Goal: Find specific page/section: Find specific page/section

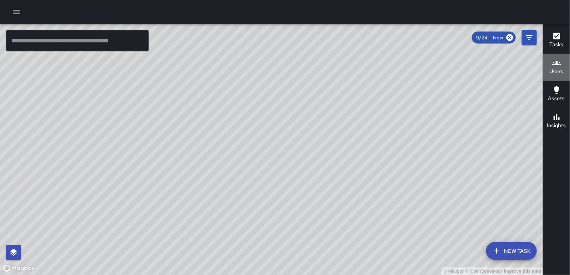
click at [554, 64] on icon "button" at bounding box center [556, 63] width 9 height 5
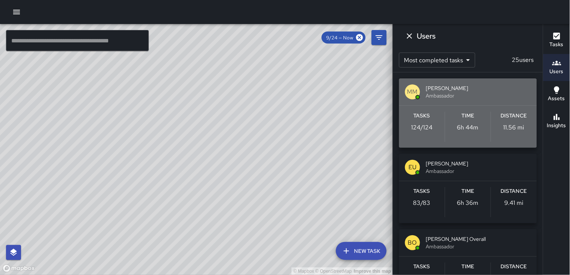
click at [497, 124] on div "Distance 11.56 mi" at bounding box center [514, 127] width 46 height 30
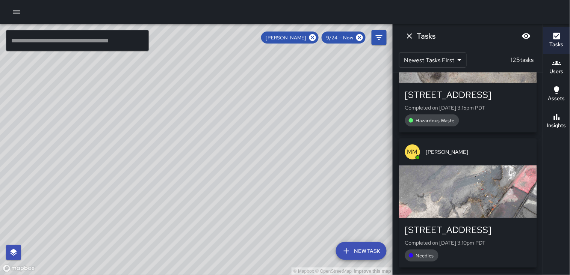
scroll to position [1063, 0]
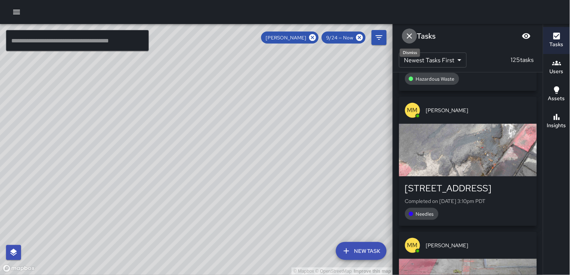
click at [407, 33] on icon "Dismiss" at bounding box center [409, 36] width 9 height 9
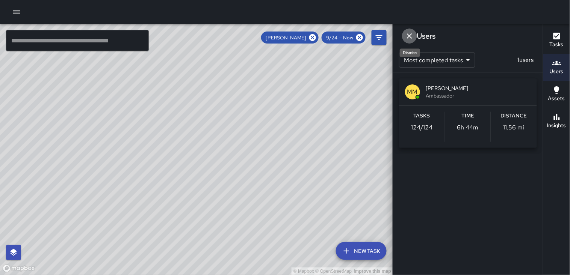
click at [410, 35] on icon "Dismiss" at bounding box center [409, 35] width 5 height 5
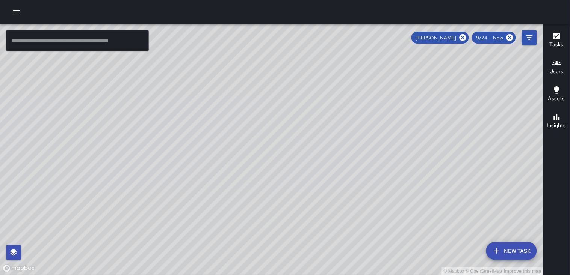
click at [463, 33] on div "[PERSON_NAME]" at bounding box center [439, 38] width 57 height 12
click at [463, 36] on icon at bounding box center [462, 37] width 7 height 7
click at [556, 68] on h6 "Users" at bounding box center [556, 72] width 14 height 8
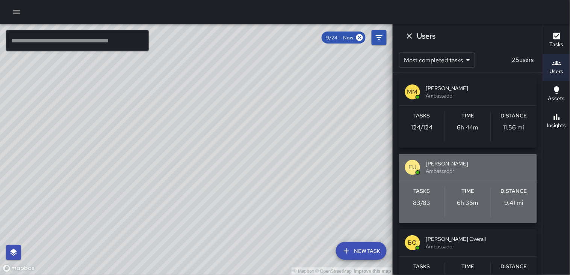
click at [509, 191] on h6 "Distance" at bounding box center [513, 191] width 26 height 8
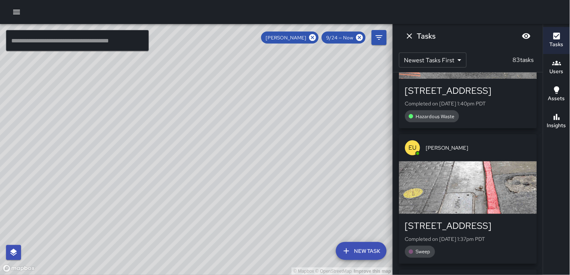
scroll to position [5208, 0]
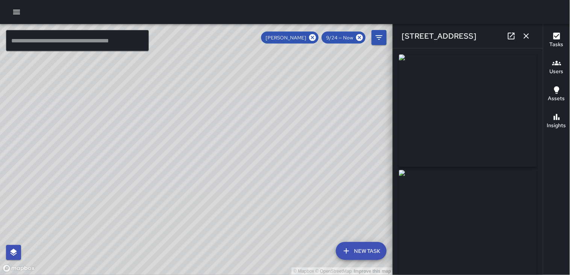
type input "**********"
click at [525, 34] on icon "button" at bounding box center [525, 36] width 9 height 9
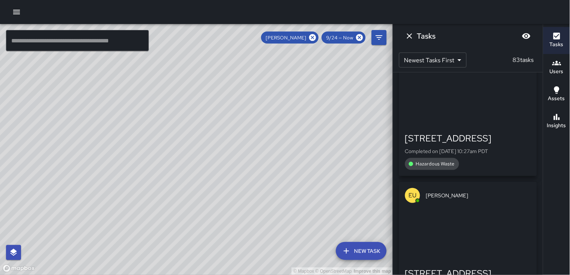
scroll to position [7336, 0]
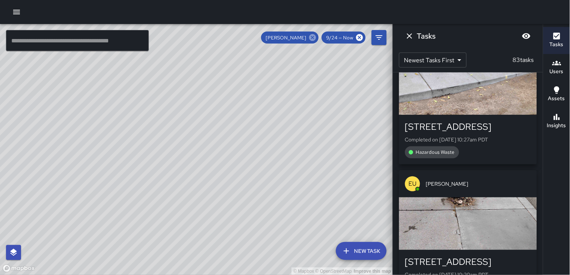
click at [313, 38] on icon at bounding box center [312, 37] width 8 height 8
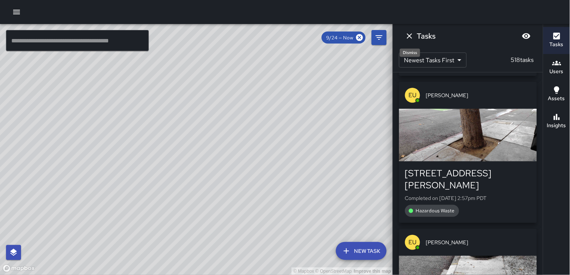
click at [409, 37] on icon "Dismiss" at bounding box center [409, 36] width 9 height 9
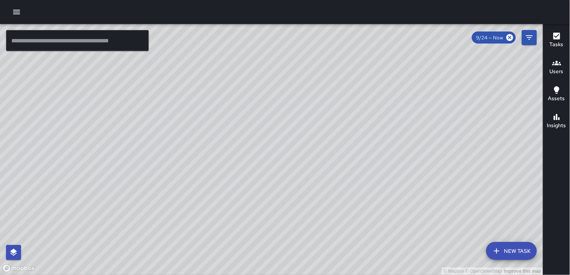
click at [18, 8] on icon "button" at bounding box center [16, 12] width 9 height 9
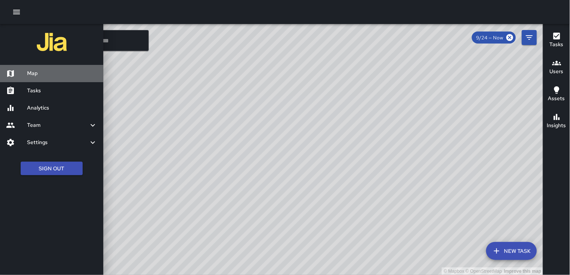
click at [27, 70] on h6 "Map" at bounding box center [62, 73] width 70 height 8
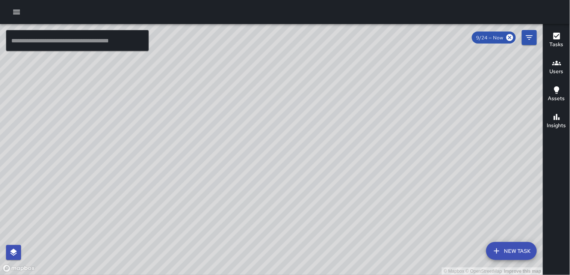
drag, startPoint x: 309, startPoint y: 113, endPoint x: 377, endPoint y: 137, distance: 71.9
click at [377, 137] on div "© Mapbox © OpenStreetMap Improve this map" at bounding box center [271, 149] width 543 height 251
drag, startPoint x: 344, startPoint y: 137, endPoint x: 354, endPoint y: 81, distance: 56.0
click at [354, 81] on div "© Mapbox © OpenStreetMap Improve this map" at bounding box center [271, 149] width 543 height 251
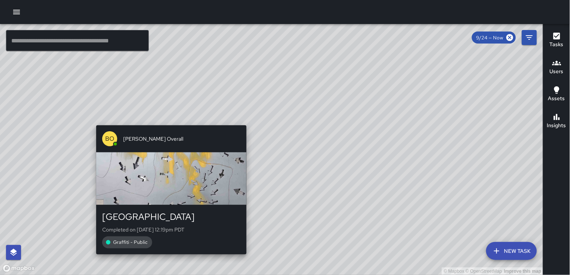
click at [168, 259] on div "© Mapbox © OpenStreetMap Improve this map [PERSON_NAME] Overall [STREET_ADDRESS…" at bounding box center [271, 149] width 543 height 251
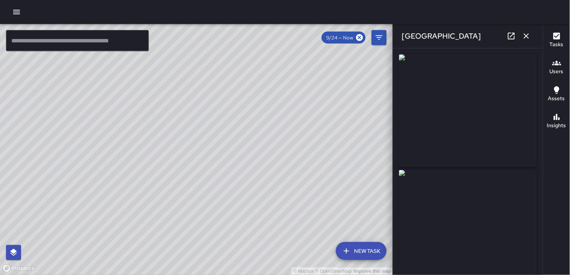
type input "**********"
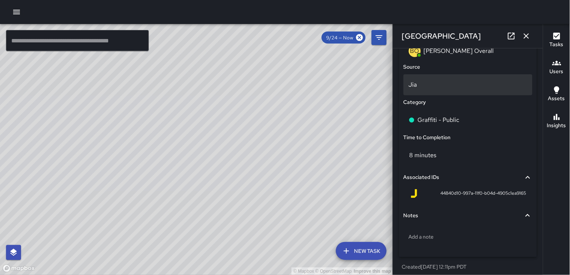
scroll to position [500, 0]
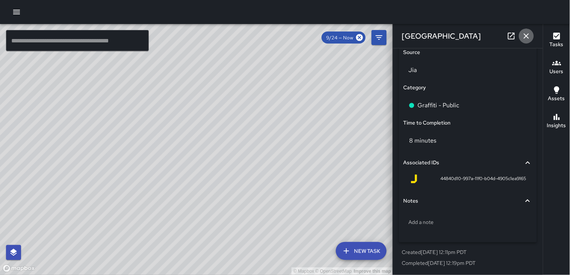
click at [527, 41] on button "button" at bounding box center [525, 36] width 15 height 15
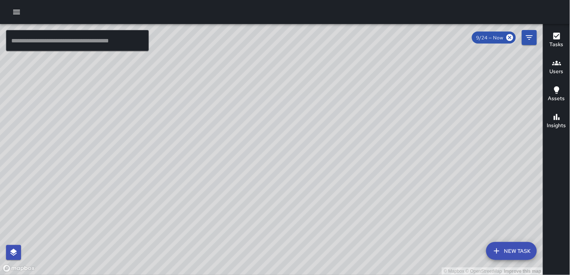
drag, startPoint x: 399, startPoint y: 143, endPoint x: 214, endPoint y: 247, distance: 212.3
click at [214, 247] on div "© Mapbox © OpenStreetMap Improve this map" at bounding box center [271, 149] width 543 height 251
